Goal: Navigation & Orientation: Understand site structure

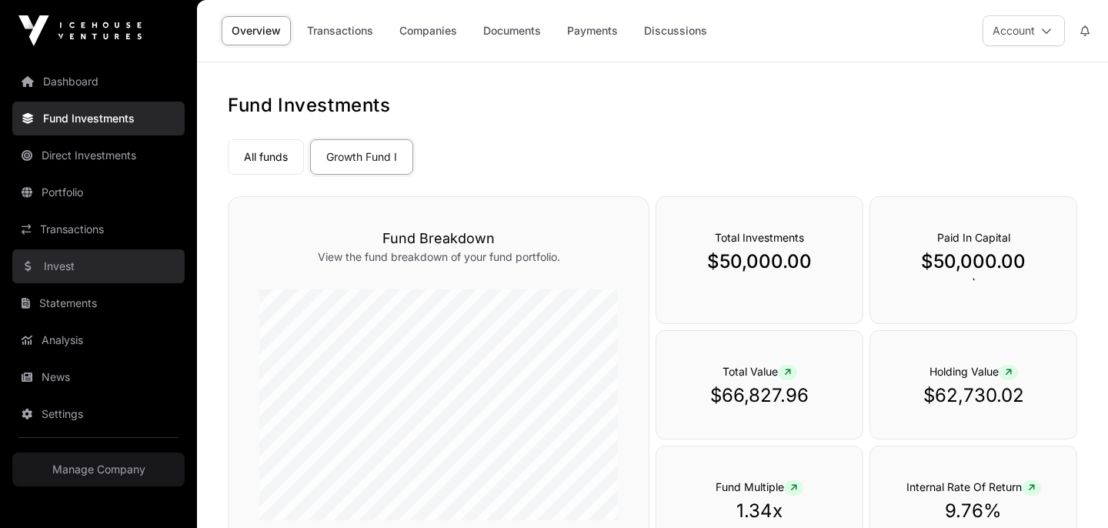
click at [52, 262] on link "Invest" at bounding box center [98, 266] width 172 height 34
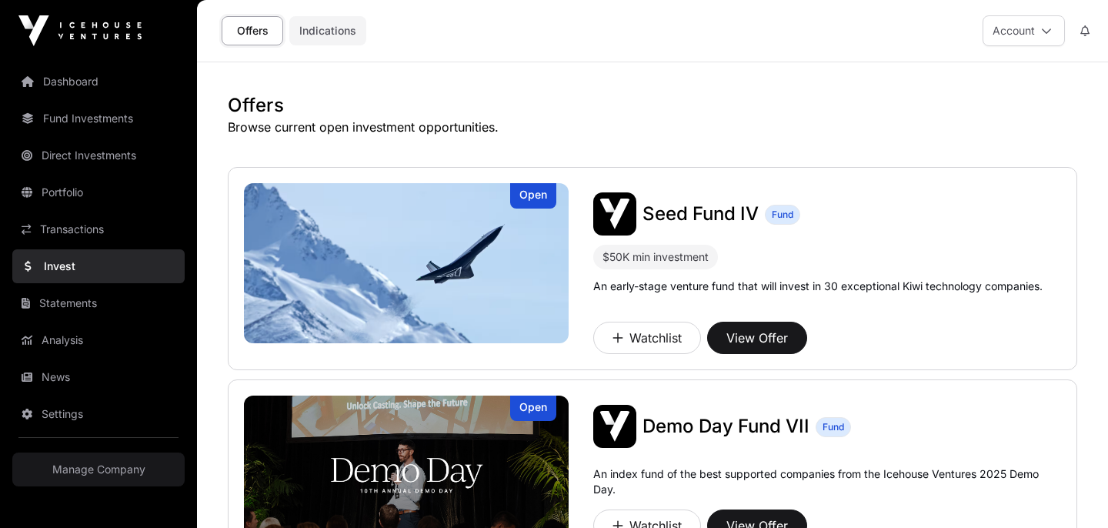
click at [327, 32] on link "Indications" at bounding box center [327, 30] width 77 height 29
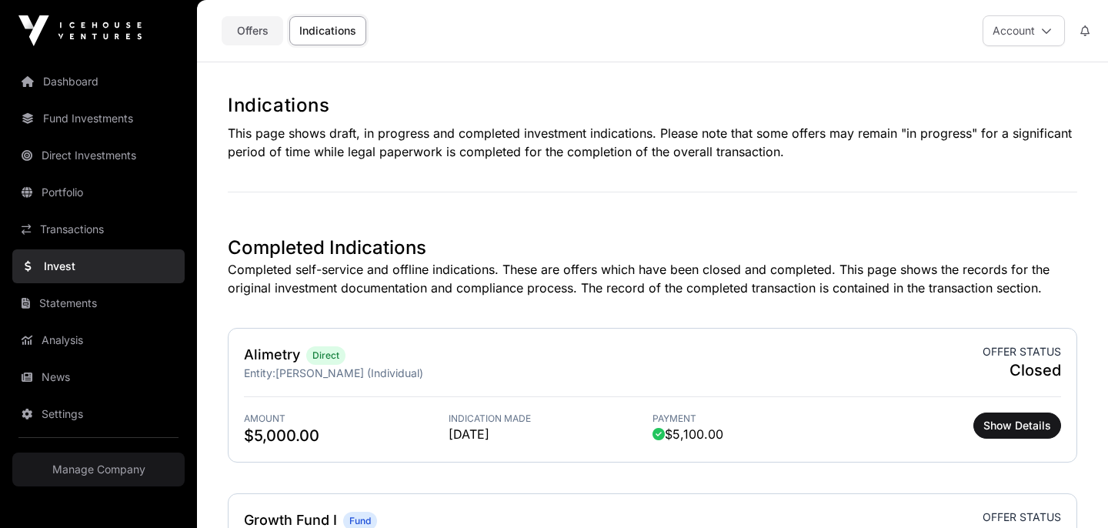
click at [251, 28] on link "Offers" at bounding box center [253, 30] width 62 height 29
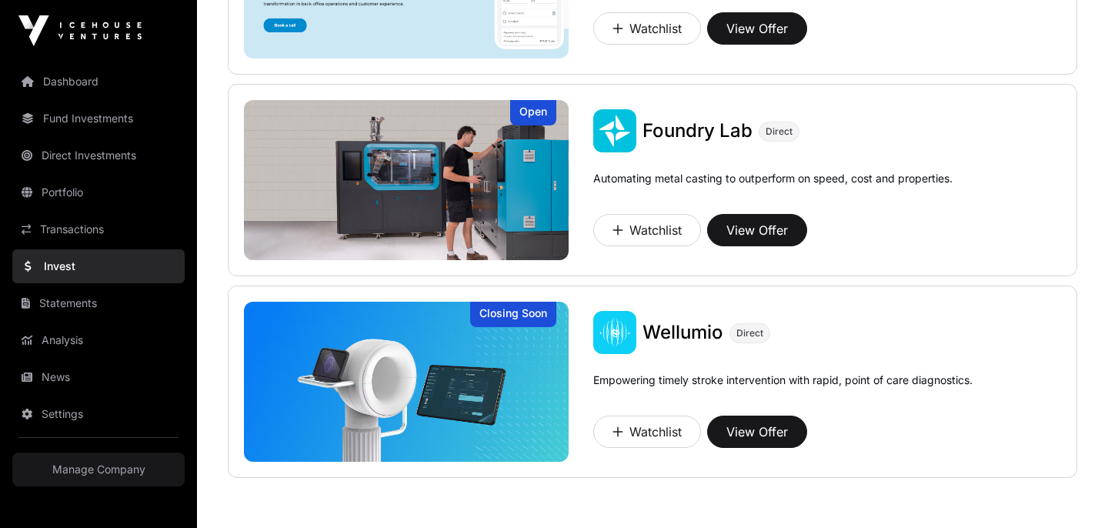
scroll to position [1181, 0]
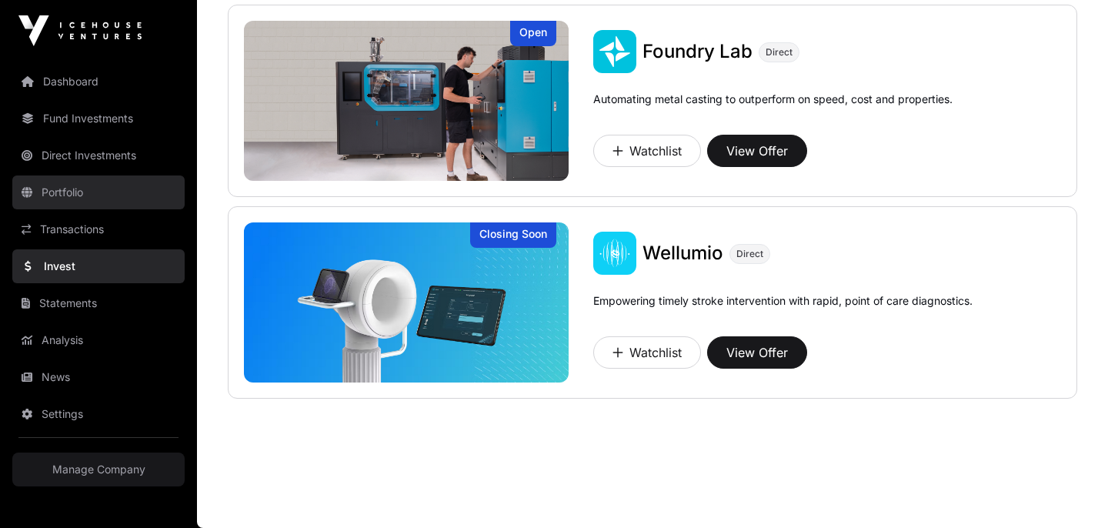
click at [57, 199] on link "Portfolio" at bounding box center [98, 192] width 172 height 34
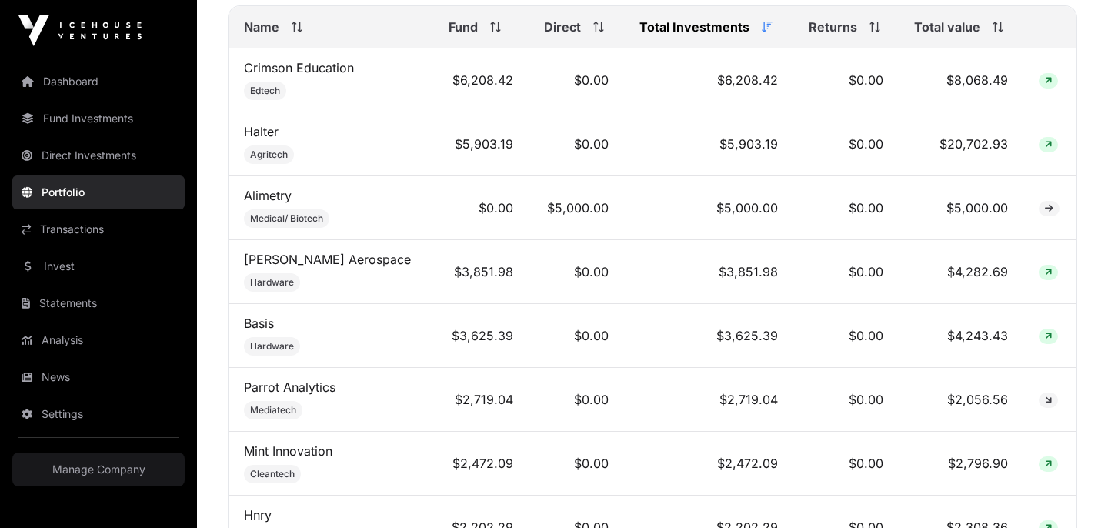
scroll to position [490, 0]
